Goal: Understand process/instructions: Learn about a topic

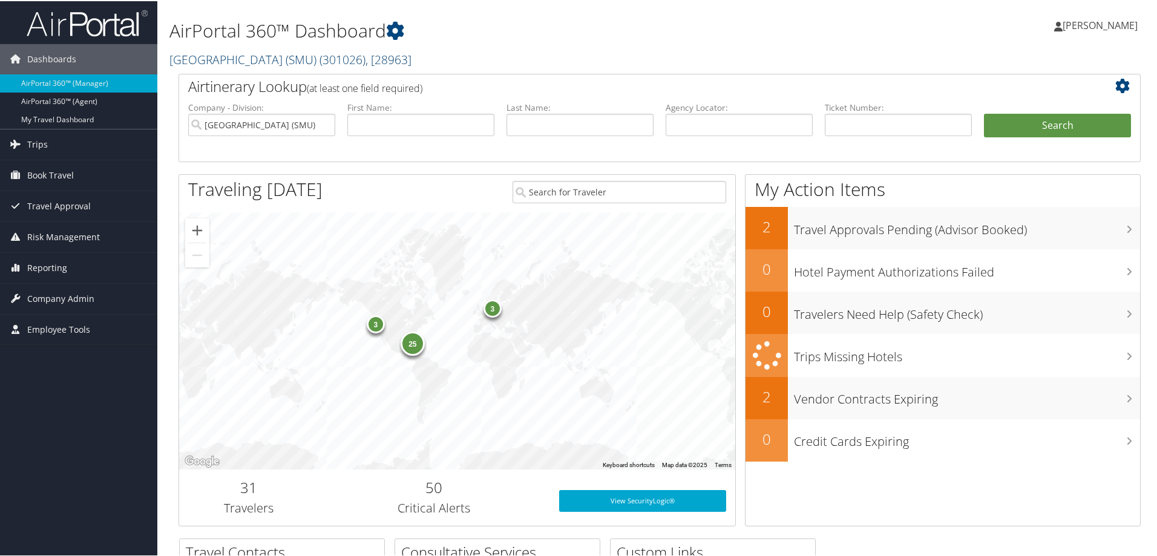
click at [365, 58] on span "( 301026 )" at bounding box center [342, 58] width 46 height 16
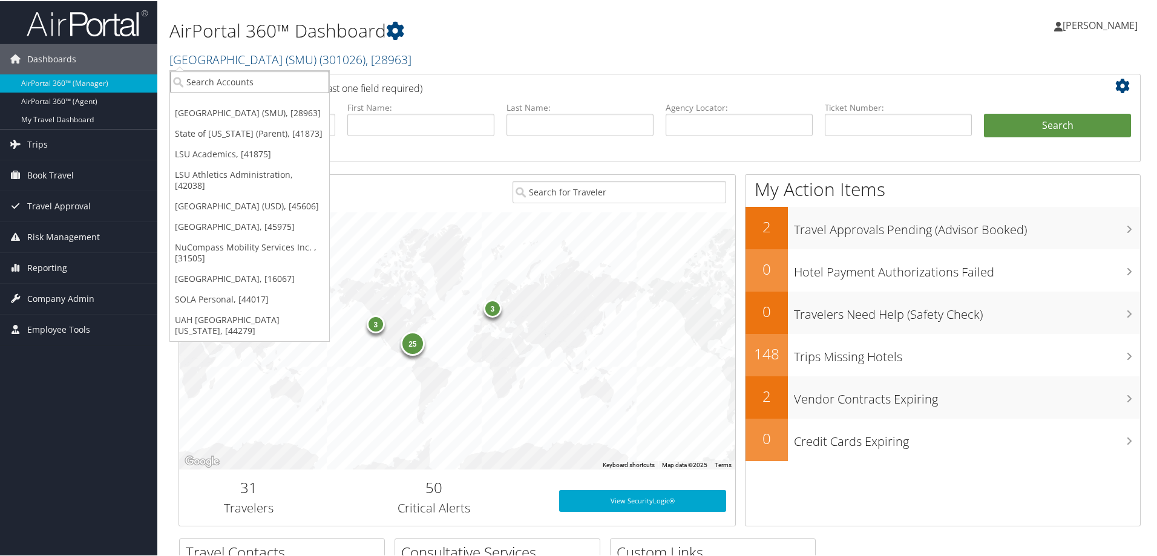
drag, startPoint x: 246, startPoint y: 77, endPoint x: 260, endPoint y: 74, distance: 13.8
click at [253, 78] on input "search" at bounding box center [249, 81] width 159 height 22
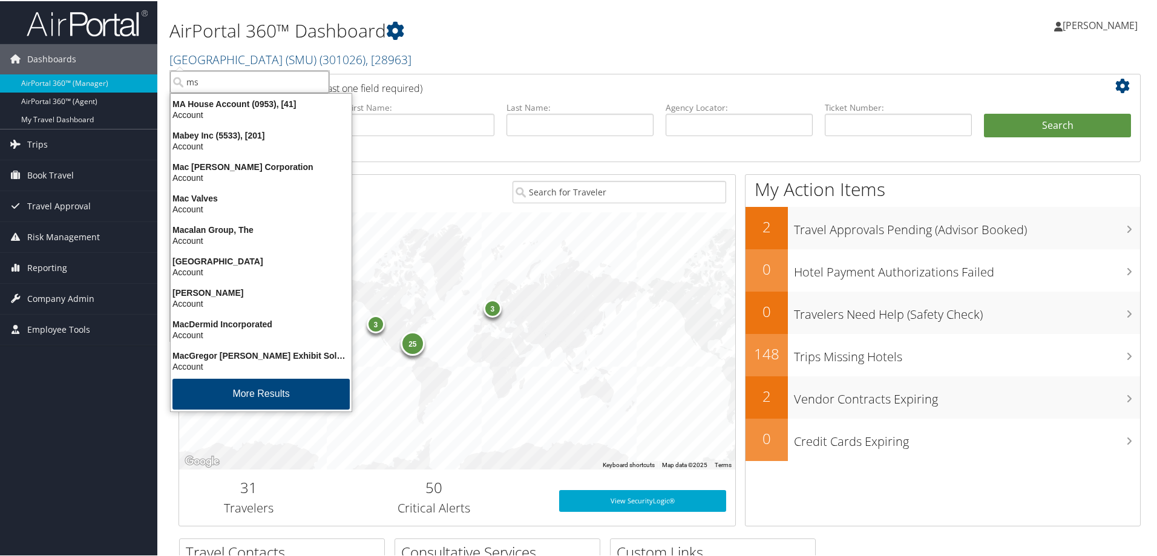
type input "msu"
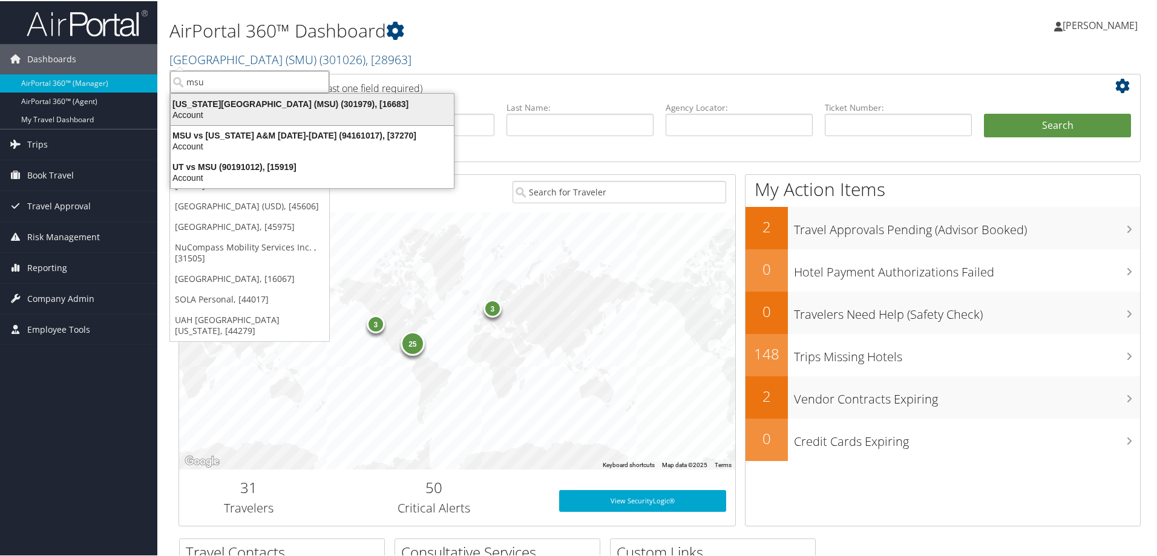
click at [275, 108] on div "Account" at bounding box center [312, 113] width 298 height 11
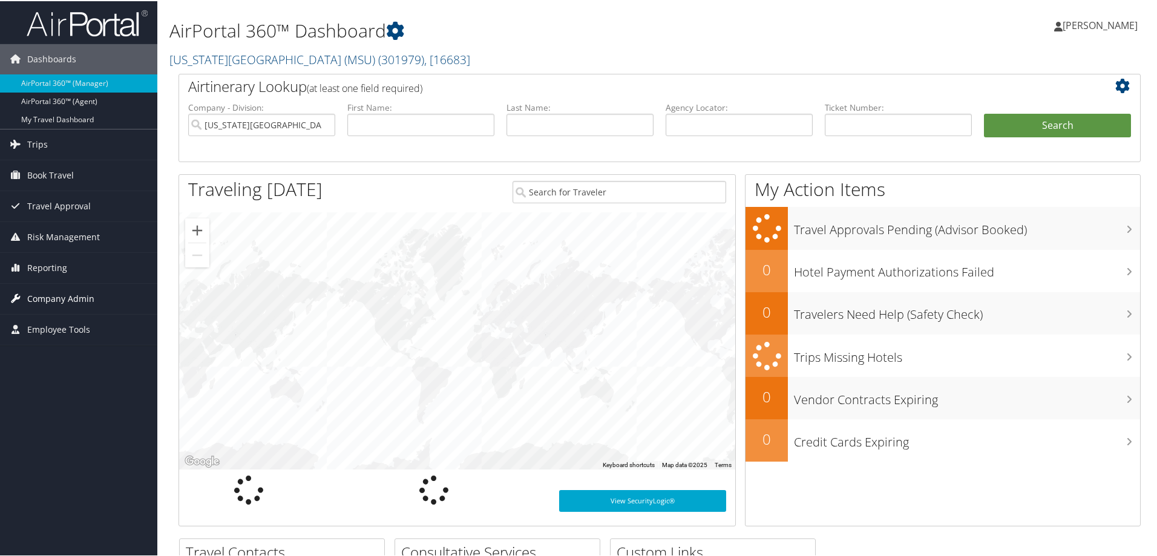
click at [64, 295] on span "Company Admin" at bounding box center [60, 297] width 67 height 30
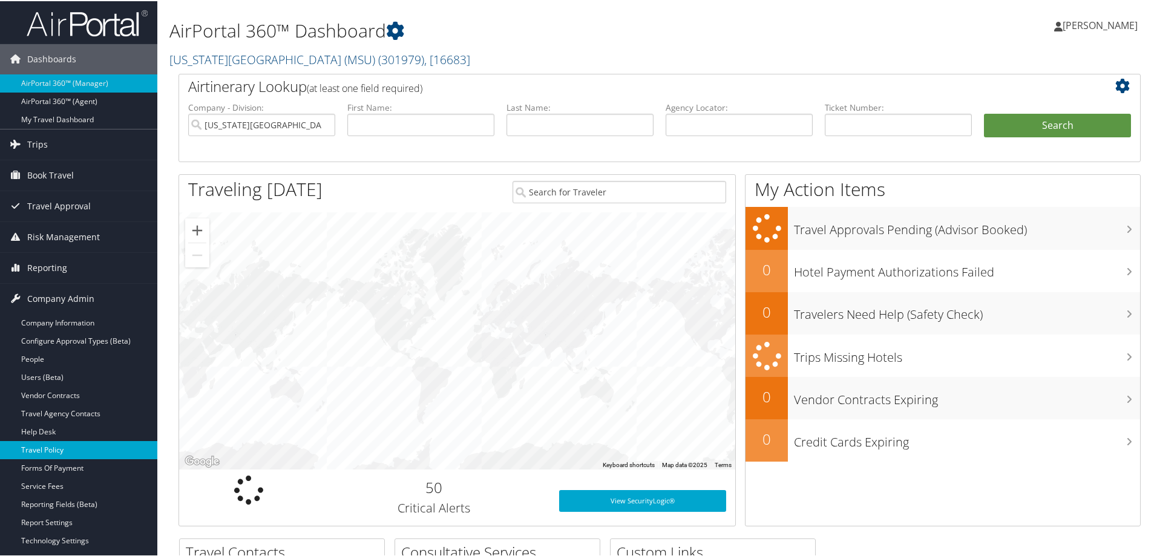
click at [60, 450] on link "Travel Policy" at bounding box center [78, 449] width 157 height 18
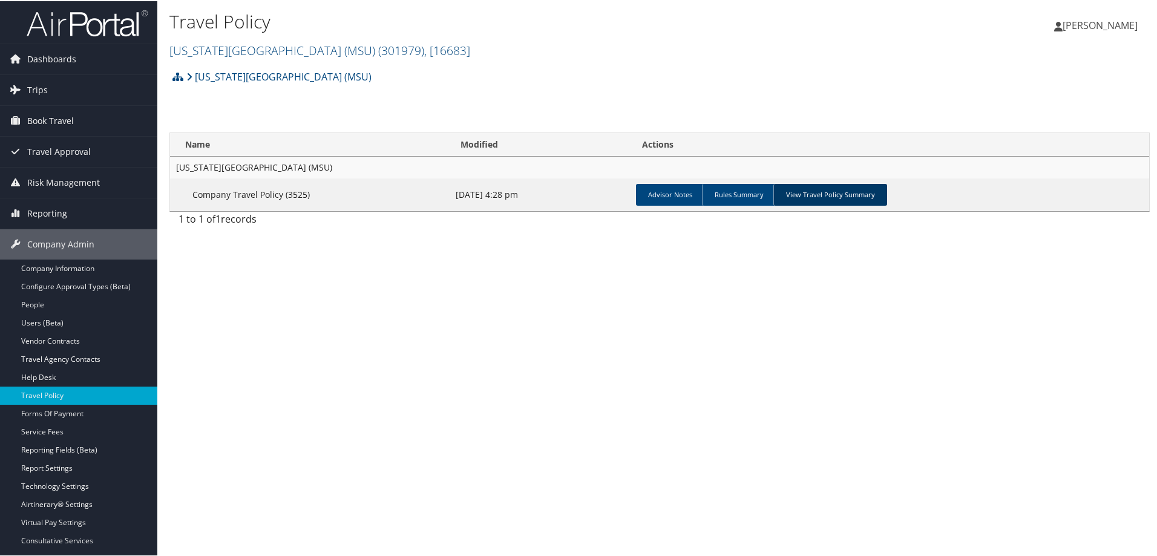
click at [789, 194] on link "View Travel Policy Summary" at bounding box center [830, 194] width 114 height 22
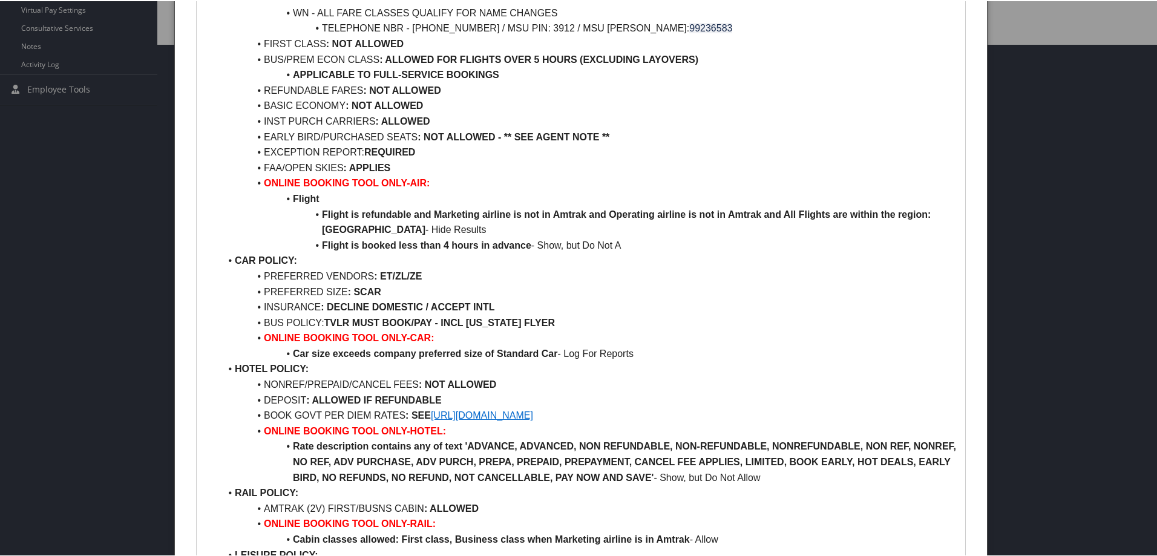
scroll to position [544, 0]
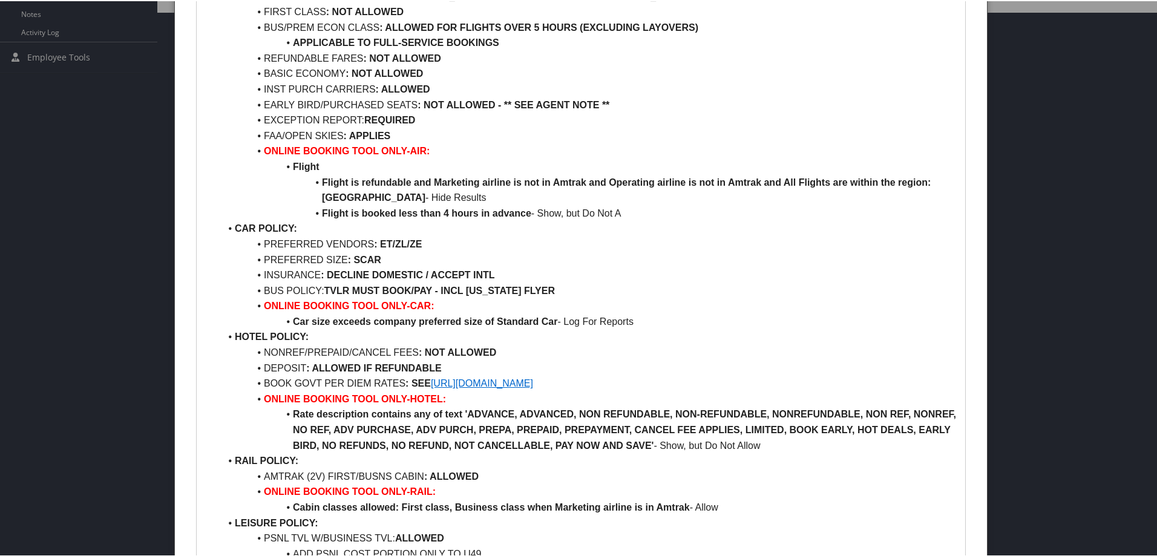
click at [533, 381] on link "https://www.gsa.gov/travel/plan-book/per-diem-rates" at bounding box center [482, 382] width 102 height 10
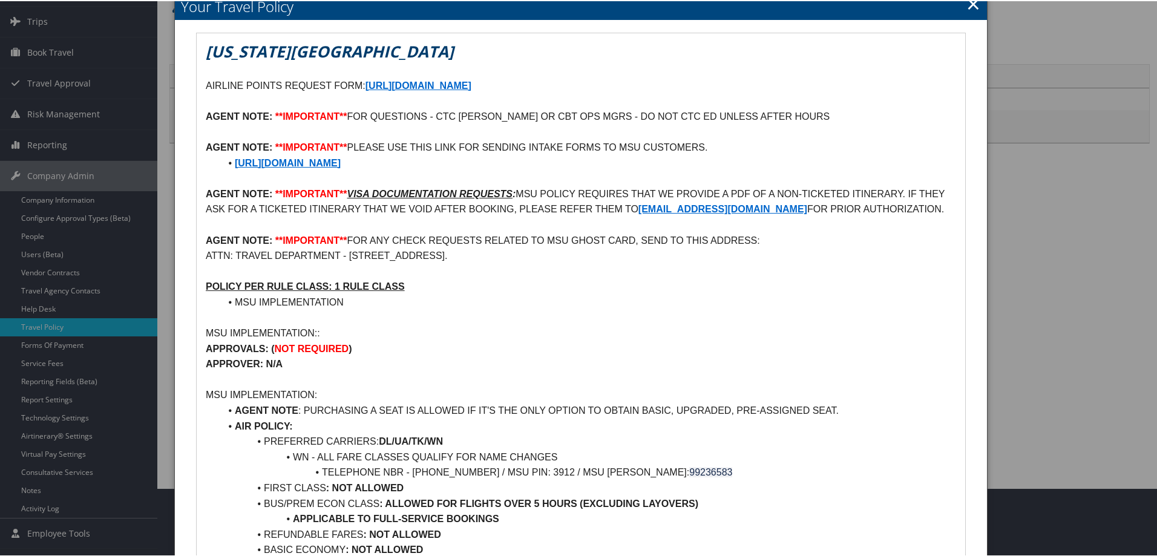
scroll to position [0, 0]
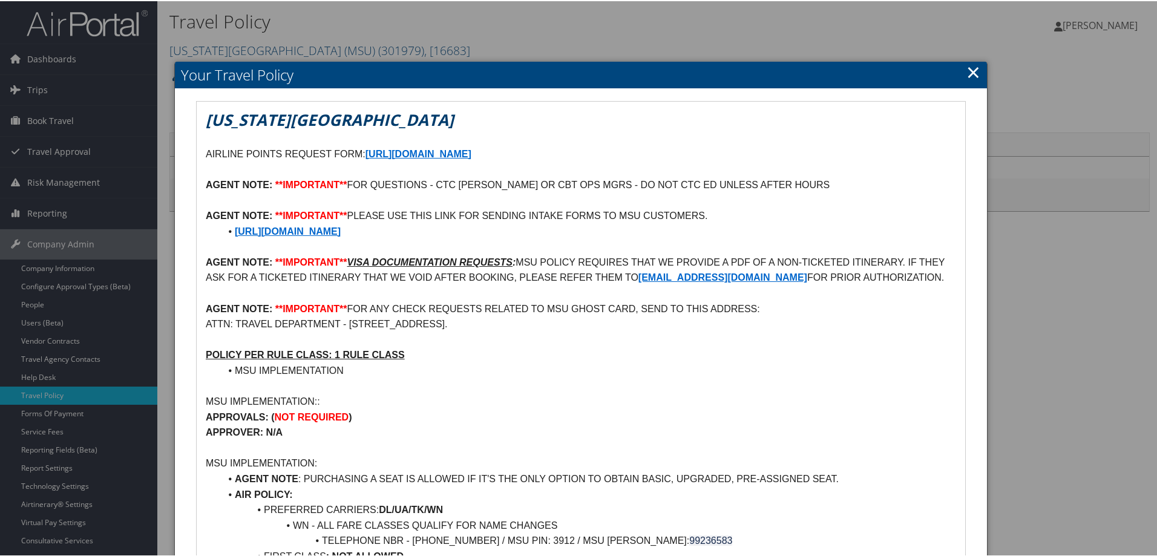
click at [970, 70] on link "×" at bounding box center [973, 71] width 14 height 24
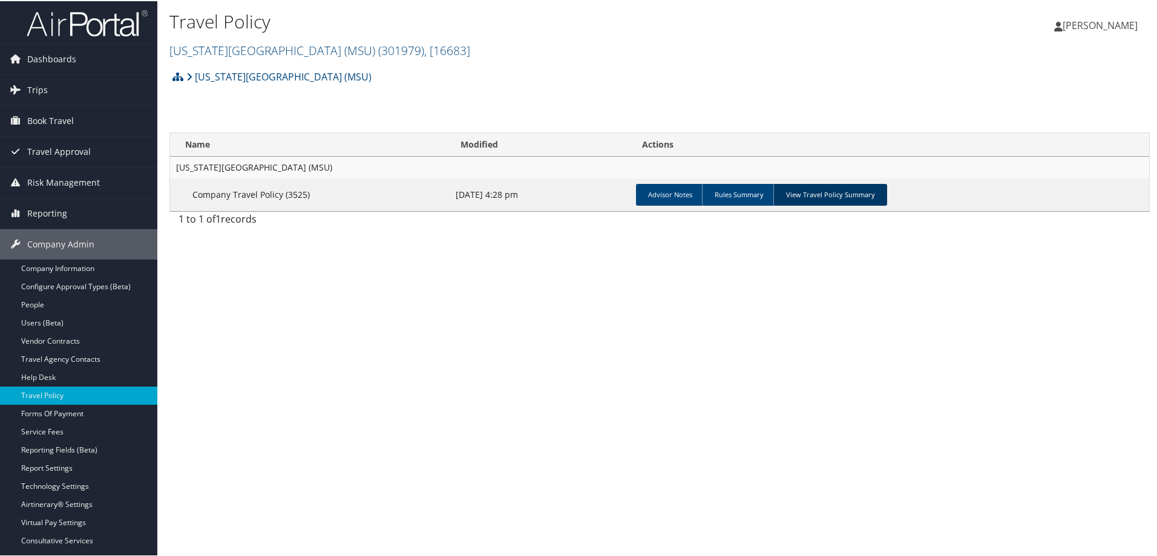
click at [823, 195] on link "View Travel Policy Summary" at bounding box center [830, 194] width 114 height 22
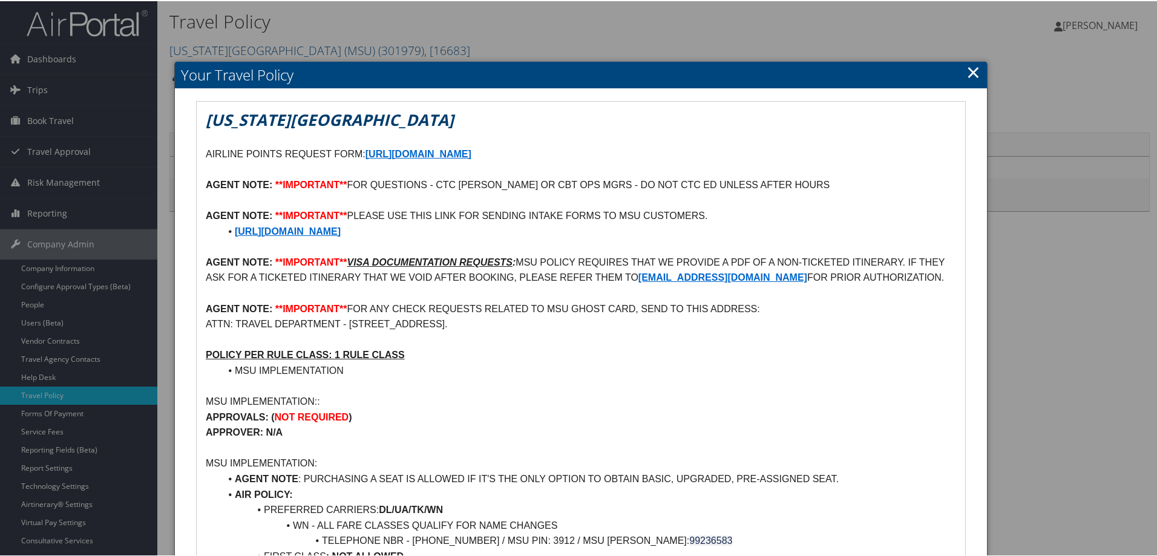
click at [968, 75] on link "×" at bounding box center [973, 71] width 14 height 24
